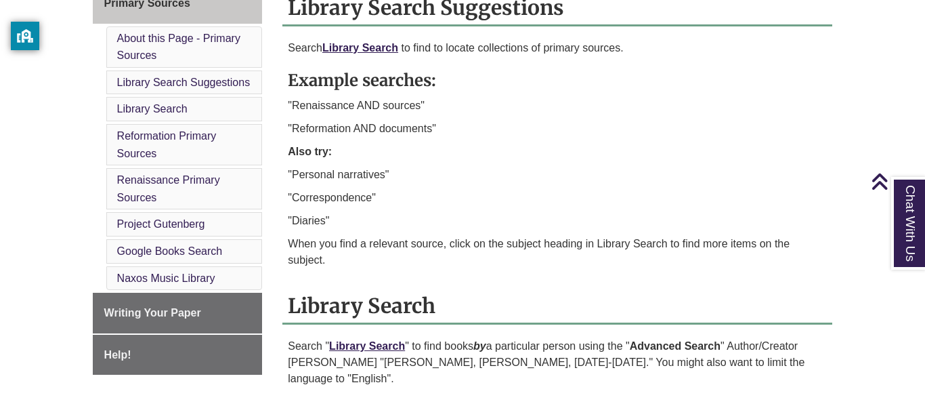
scroll to position [560, 0]
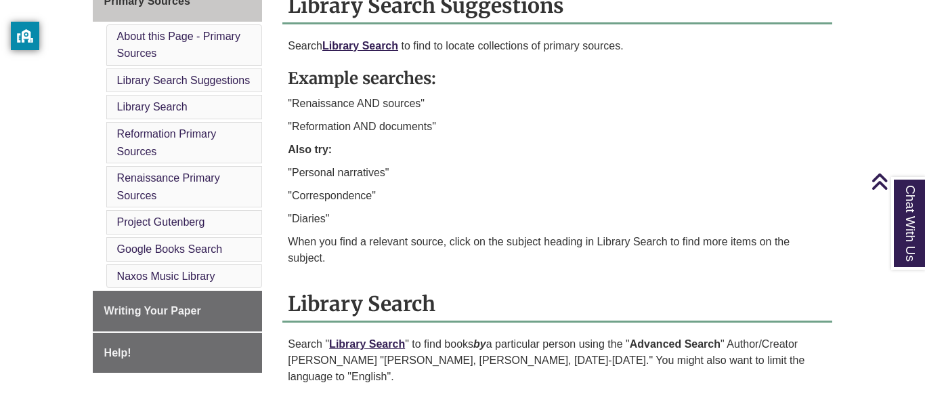
click at [327, 104] on p ""Renaissance AND sources"" at bounding box center [557, 104] width 539 height 16
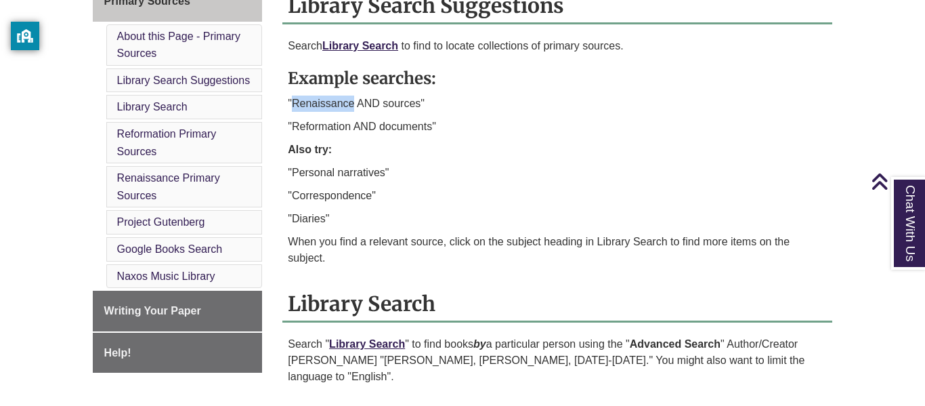
click at [327, 104] on p ""Renaissance AND sources"" at bounding box center [557, 104] width 539 height 16
click at [354, 132] on p ""Reformation AND documents"" at bounding box center [557, 127] width 539 height 16
